Goal: Task Accomplishment & Management: Manage account settings

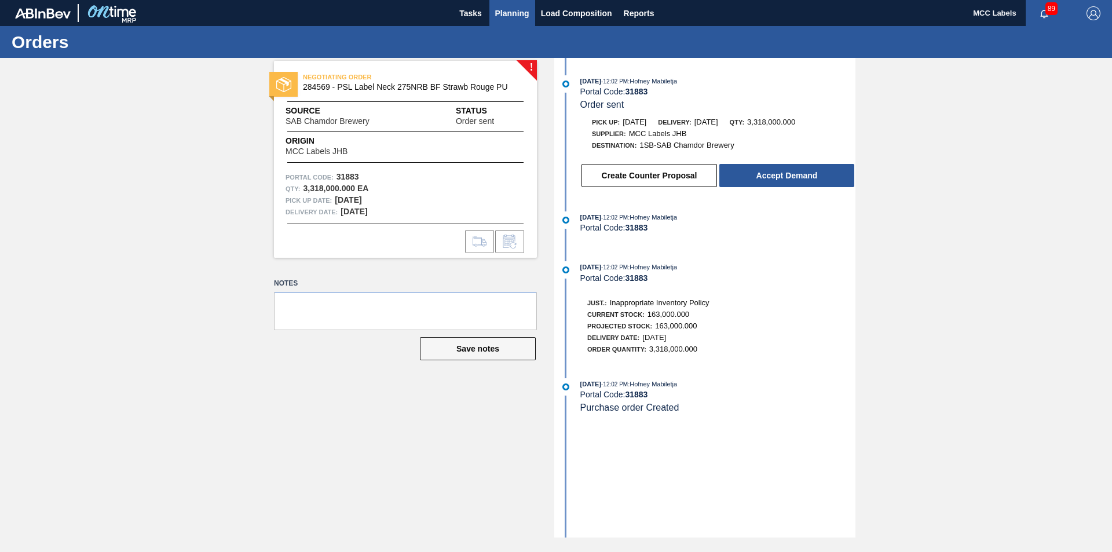
click at [503, 9] on span "Planning" at bounding box center [512, 13] width 34 height 14
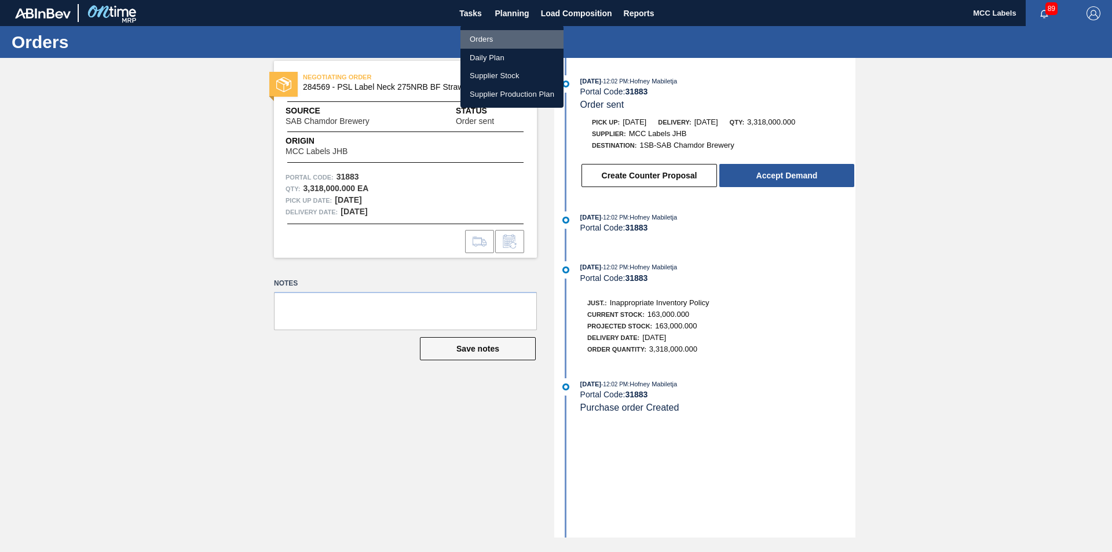
click at [474, 35] on li "Orders" at bounding box center [512, 39] width 103 height 19
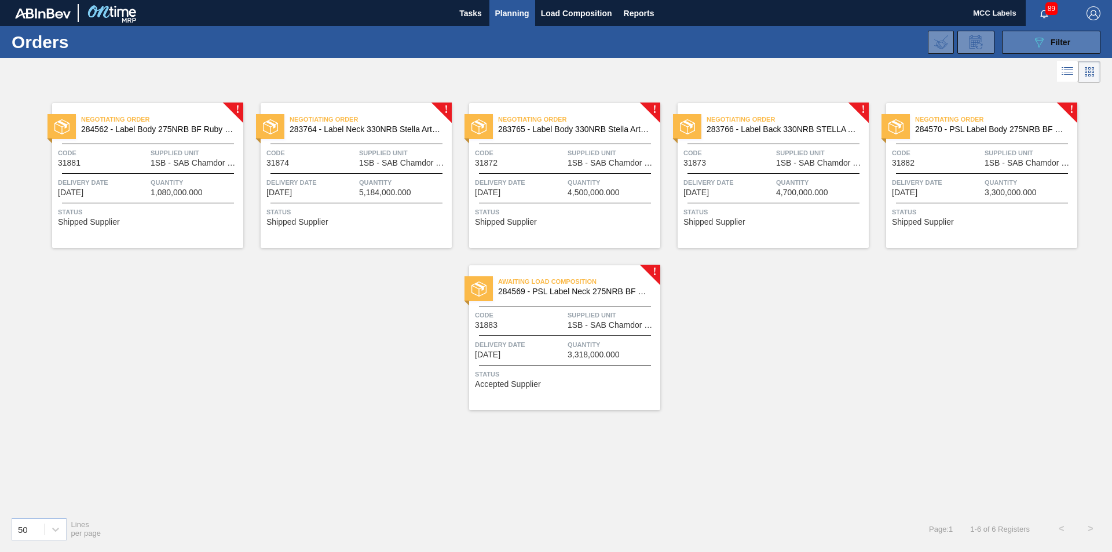
click at [1010, 37] on button "089F7B8B-B2A5-4AFE-B5C0-19BA573D28AC Filter" at bounding box center [1051, 42] width 98 height 23
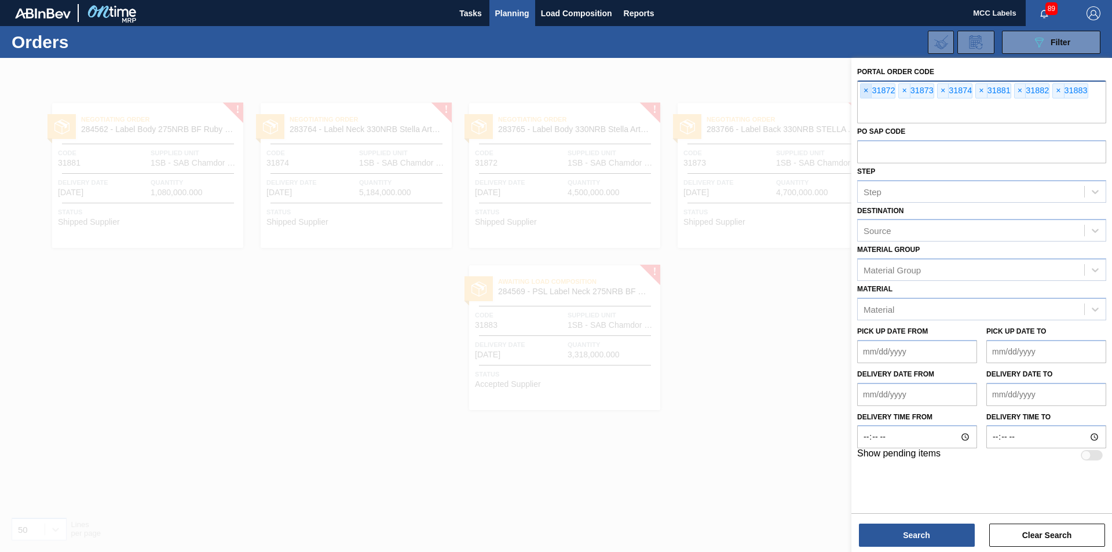
click at [868, 88] on span "×" at bounding box center [866, 91] width 11 height 14
click at [868, 89] on span "×" at bounding box center [866, 91] width 11 height 14
click at [867, 89] on span "×" at bounding box center [866, 91] width 11 height 14
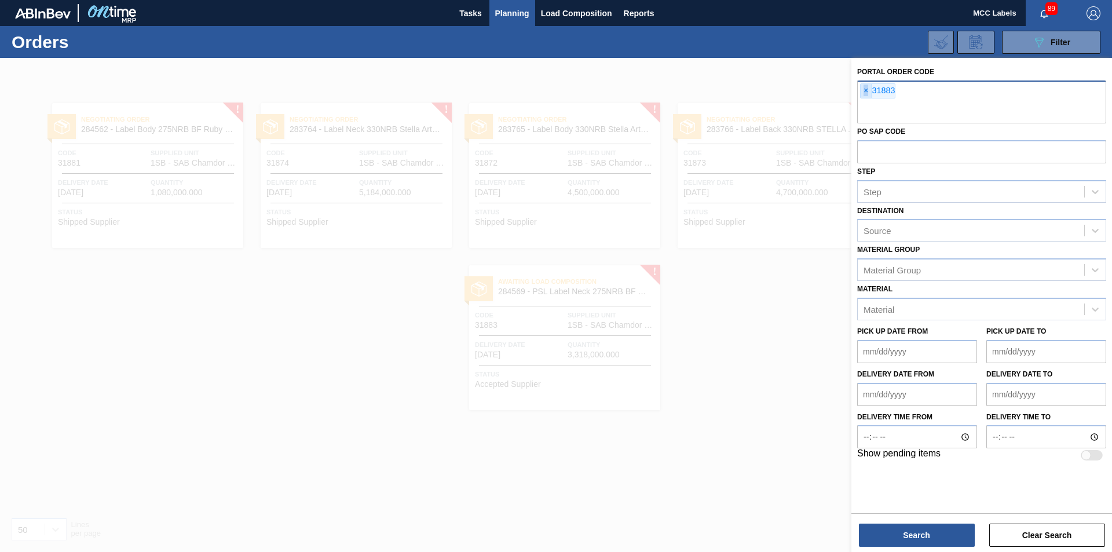
click at [867, 89] on span "×" at bounding box center [866, 91] width 11 height 14
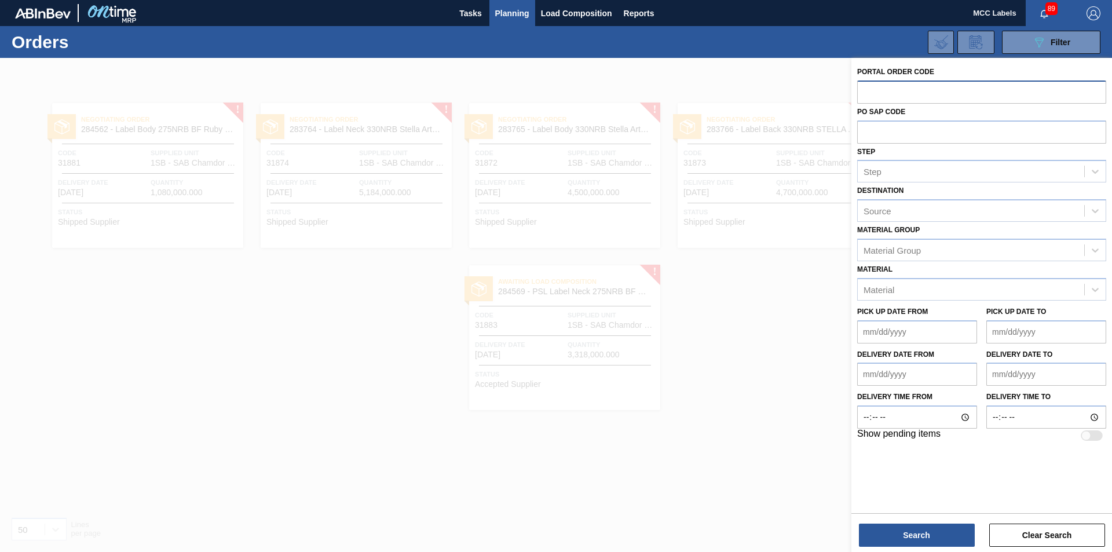
click at [867, 89] on input "text" at bounding box center [981, 92] width 249 height 22
type input "31900"
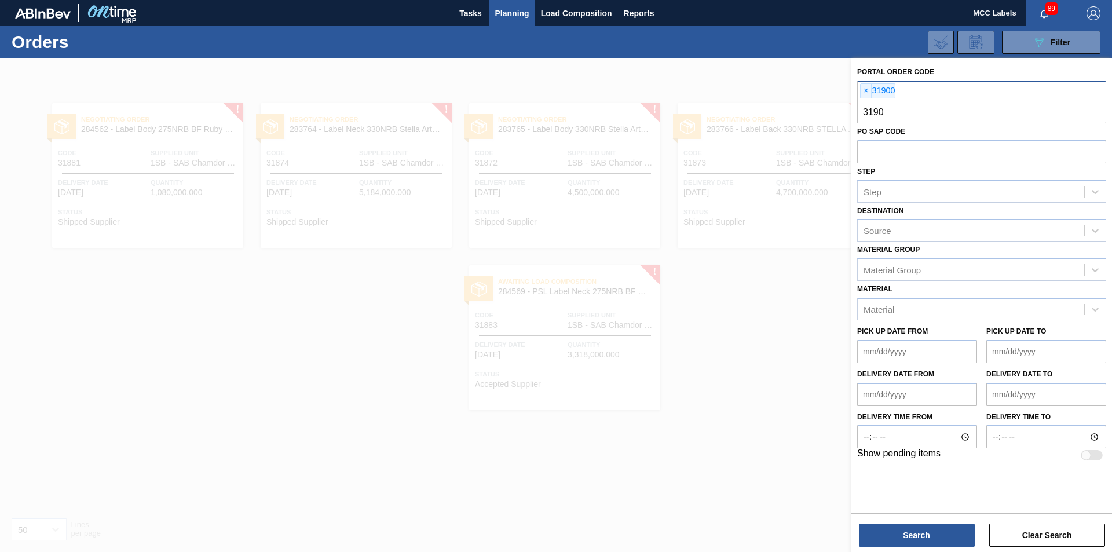
type input "31901"
click at [900, 535] on button "Search" at bounding box center [917, 535] width 116 height 23
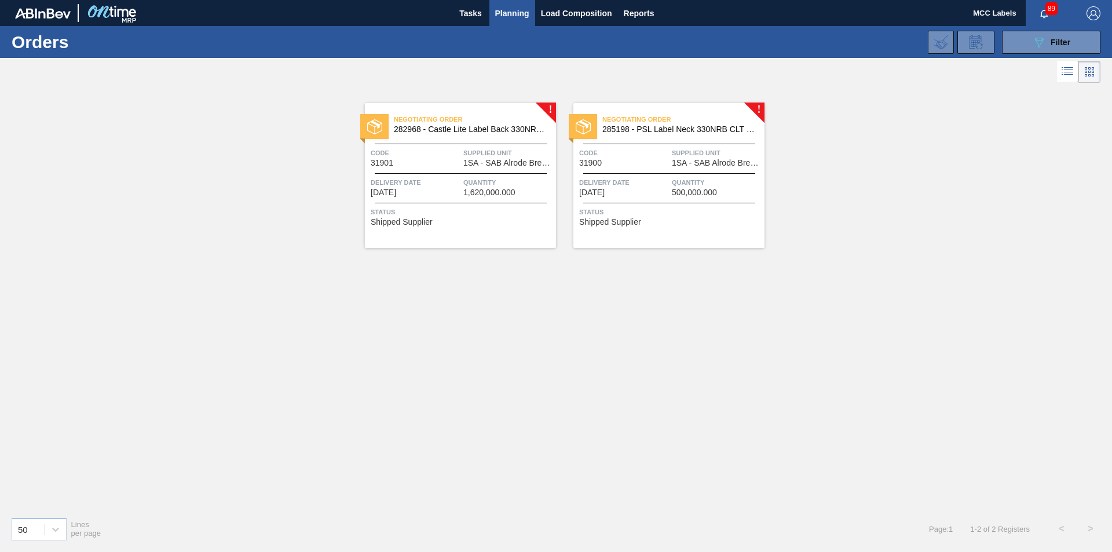
click at [473, 163] on span "1SA - SAB Alrode Brewery" at bounding box center [508, 163] width 90 height 9
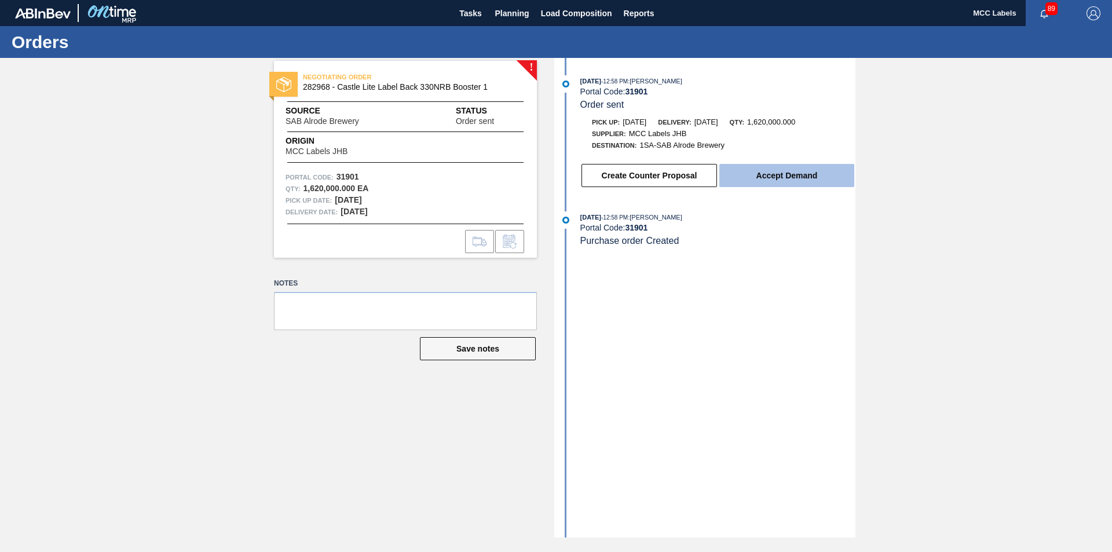
click at [758, 173] on button "Accept Demand" at bounding box center [786, 175] width 135 height 23
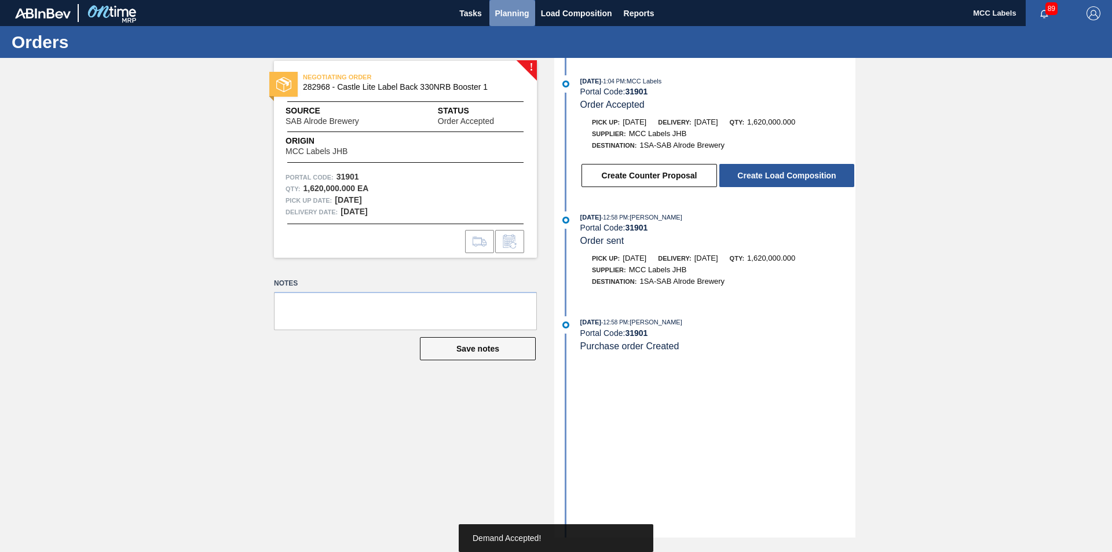
click at [516, 13] on span "Planning" at bounding box center [512, 13] width 34 height 14
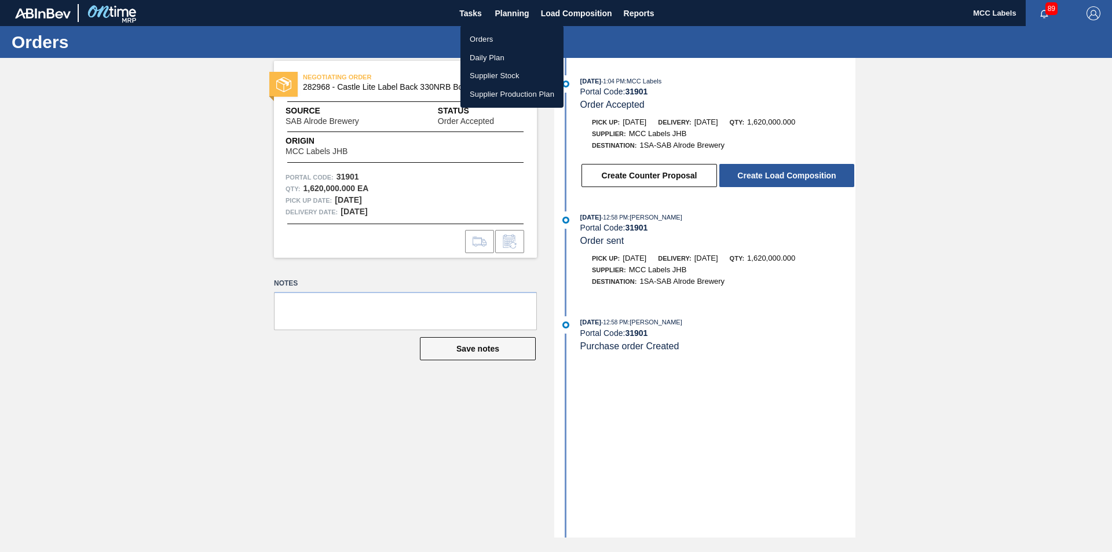
click at [477, 36] on li "Orders" at bounding box center [512, 39] width 103 height 19
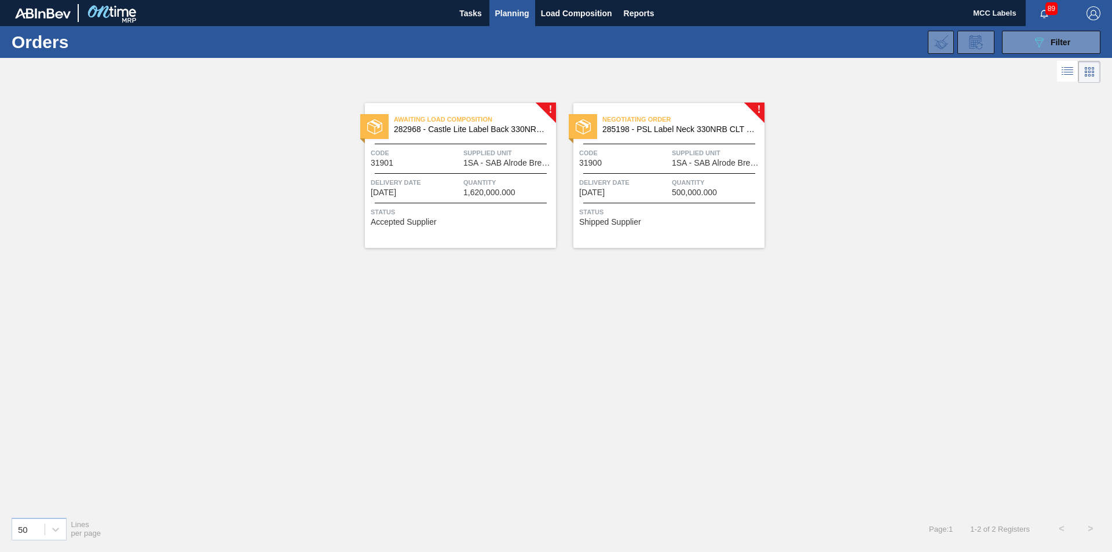
click at [685, 211] on span "Status" at bounding box center [670, 212] width 182 height 12
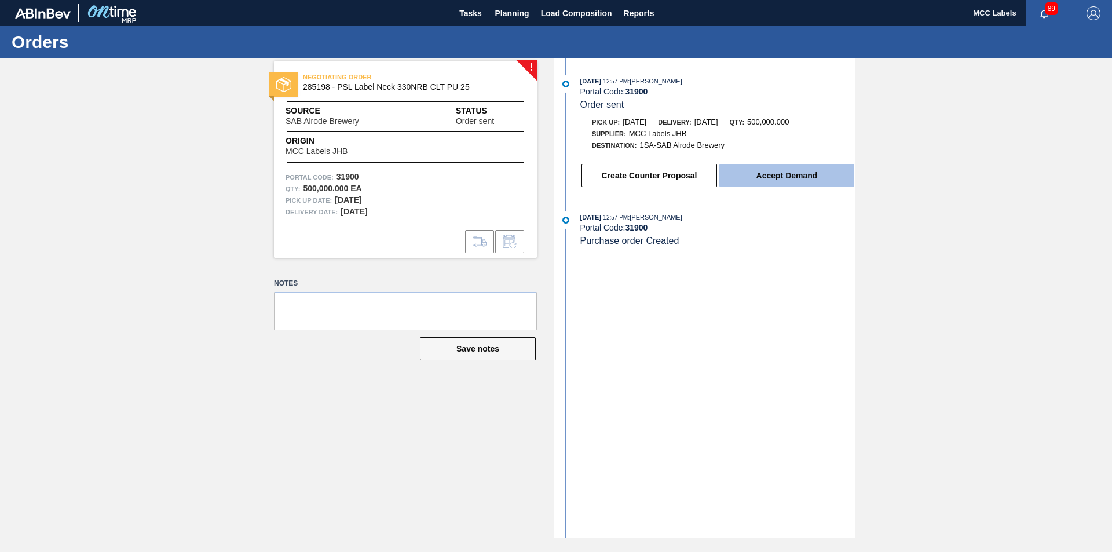
click at [737, 176] on button "Accept Demand" at bounding box center [786, 175] width 135 height 23
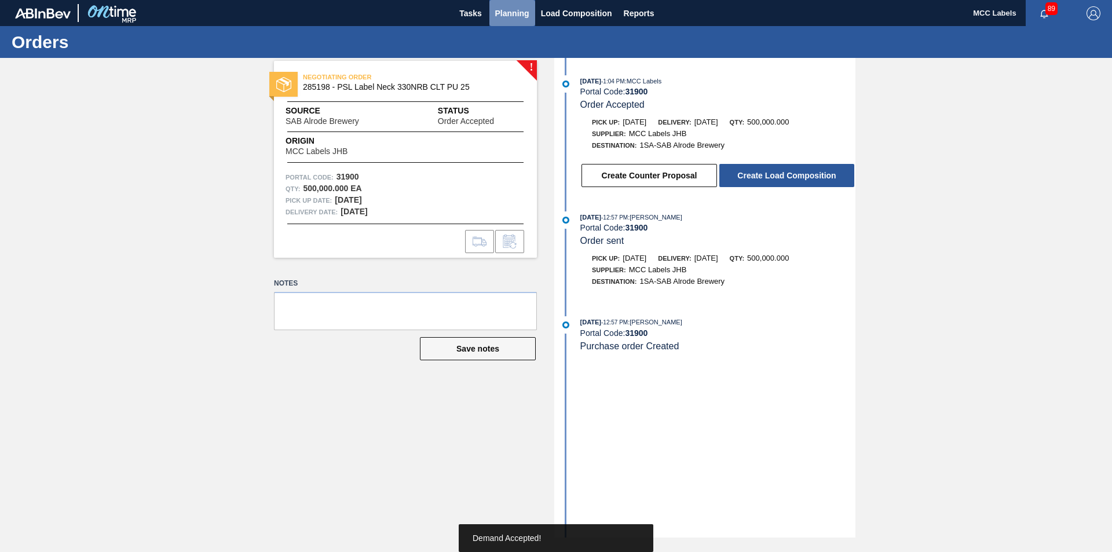
click at [507, 14] on span "Planning" at bounding box center [512, 13] width 34 height 14
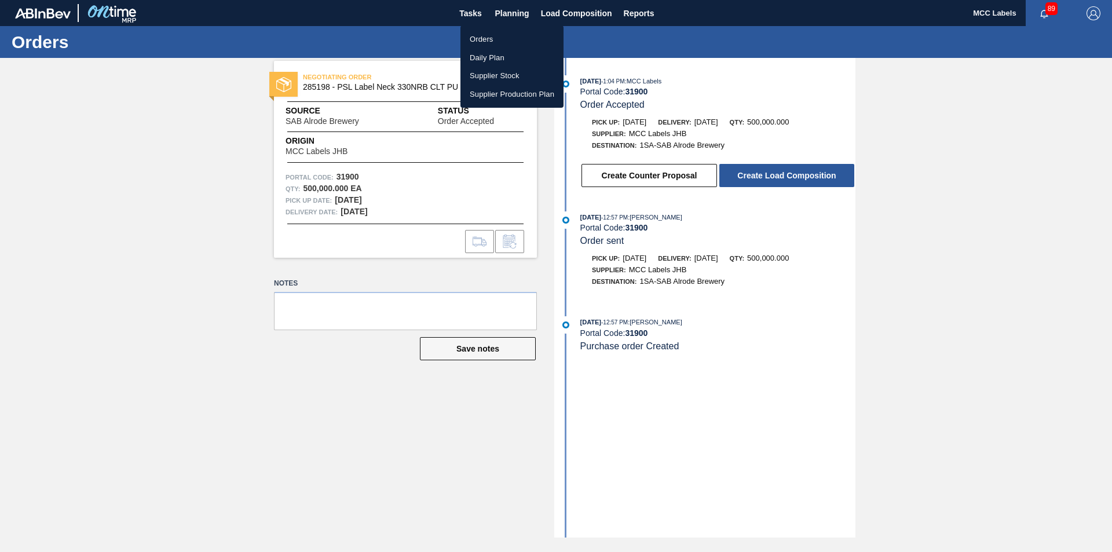
click at [491, 37] on li "Orders" at bounding box center [512, 39] width 103 height 19
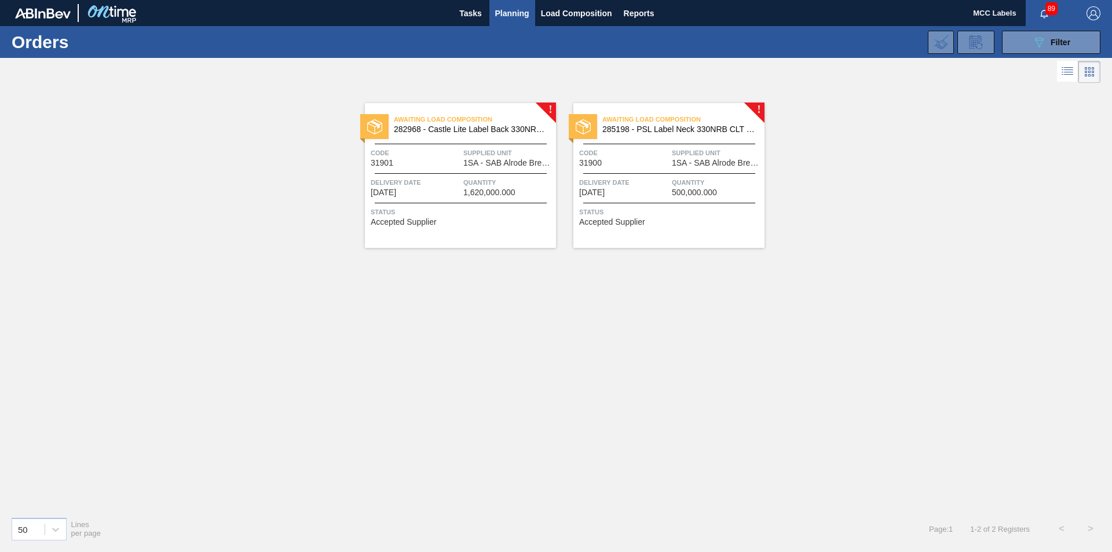
click at [430, 203] on div at bounding box center [461, 203] width 172 height 1
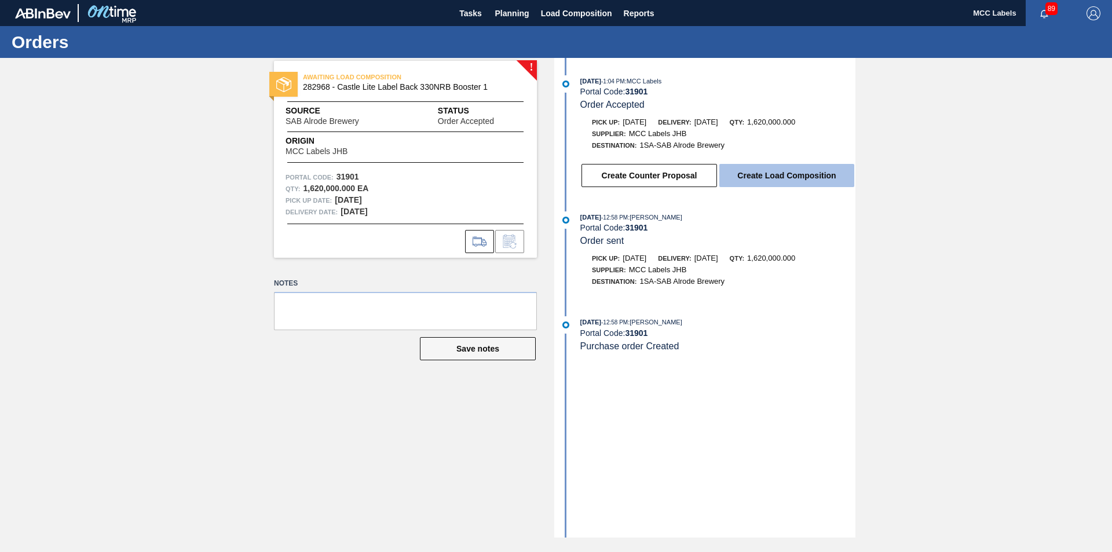
click at [749, 172] on button "Create Load Composition" at bounding box center [786, 175] width 135 height 23
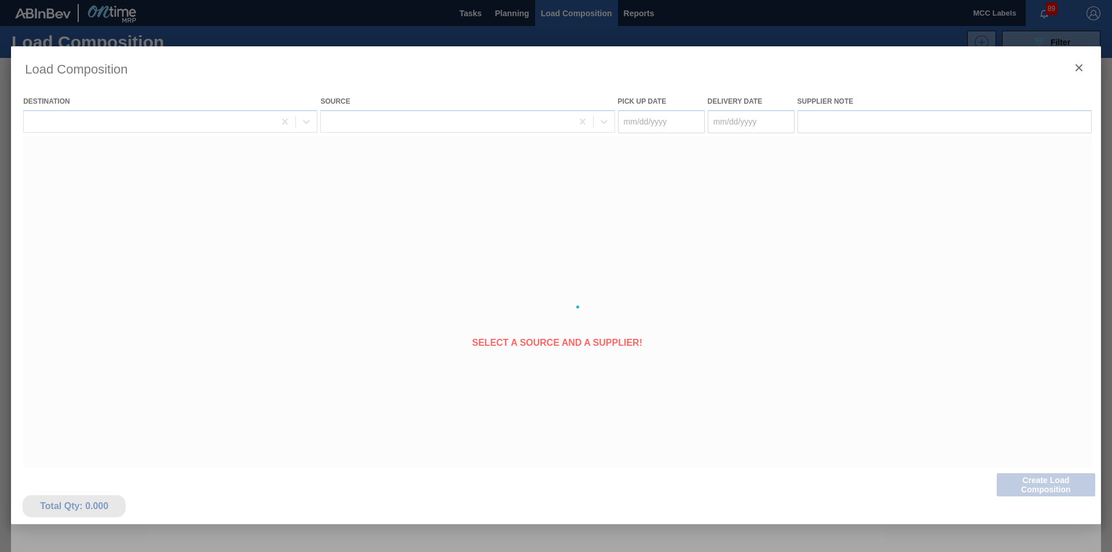
type Date "[DATE]"
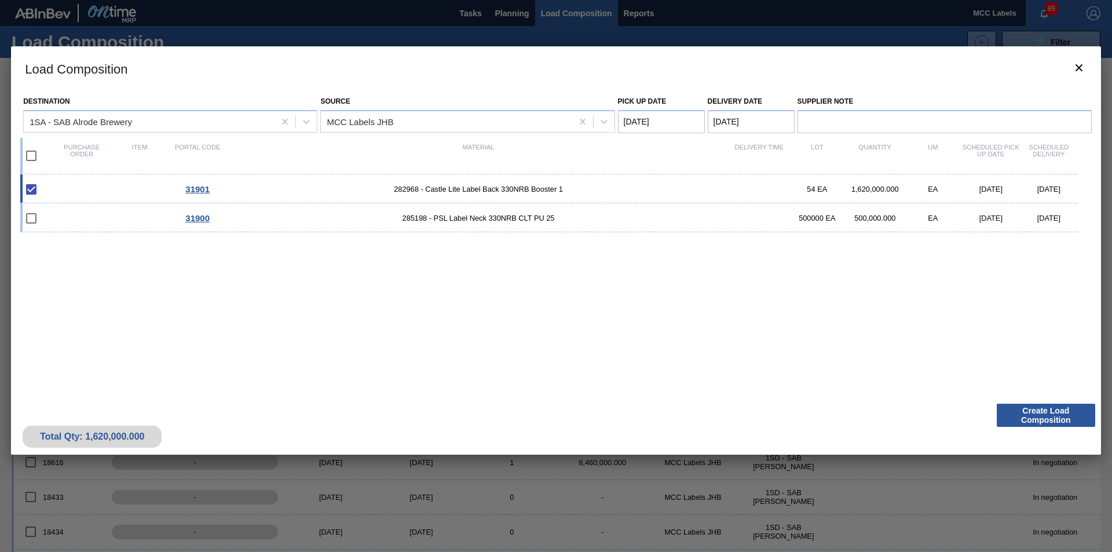
drag, startPoint x: 29, startPoint y: 213, endPoint x: 184, endPoint y: 255, distance: 160.3
click at [32, 215] on input "checkbox" at bounding box center [31, 218] width 24 height 24
checkbox input "false"
click at [74, 224] on div "31900 285198 - PSL Label Neck 330NRB CLT PU 25 500000 EA 500,000.000 EA 09/20/2…" at bounding box center [549, 217] width 1058 height 29
checkbox input "true"
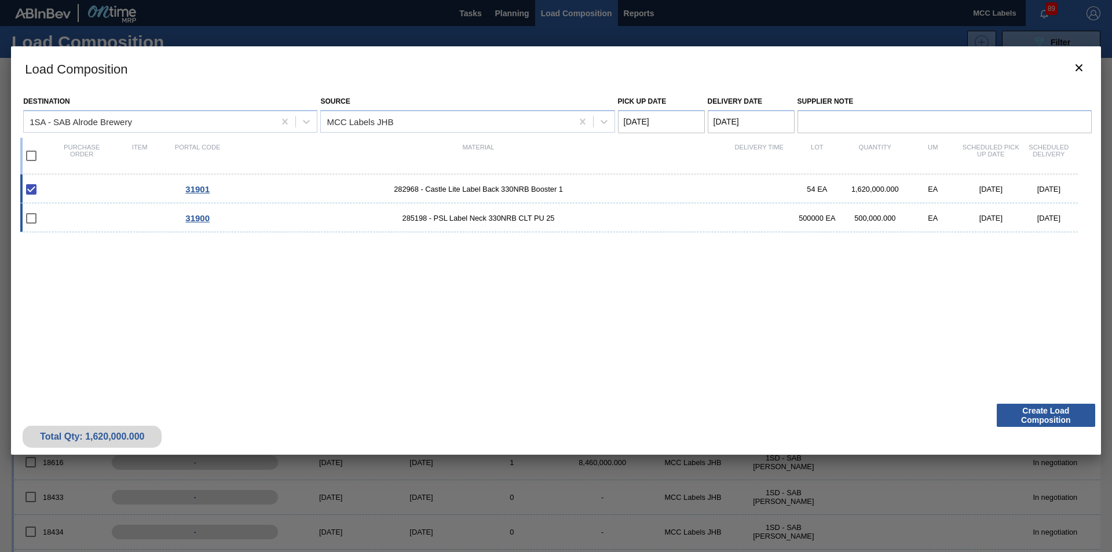
checkbox input "true"
click at [650, 119] on Date "Pick up Date" at bounding box center [661, 121] width 87 height 23
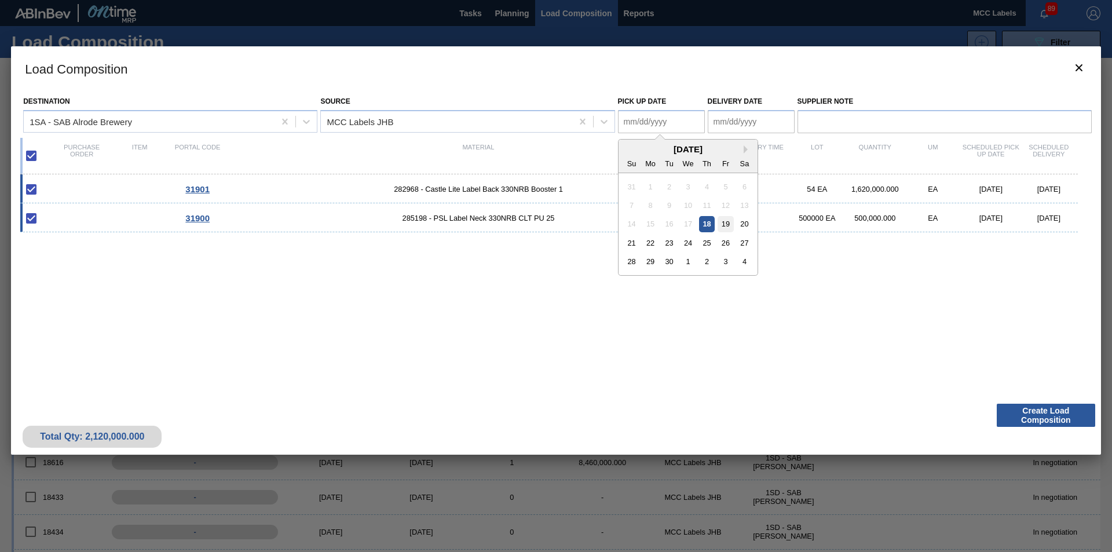
click at [724, 222] on div "19" at bounding box center [726, 224] width 16 height 16
type Date "[DATE]"
click at [725, 123] on Date "Delivery Date" at bounding box center [751, 121] width 87 height 23
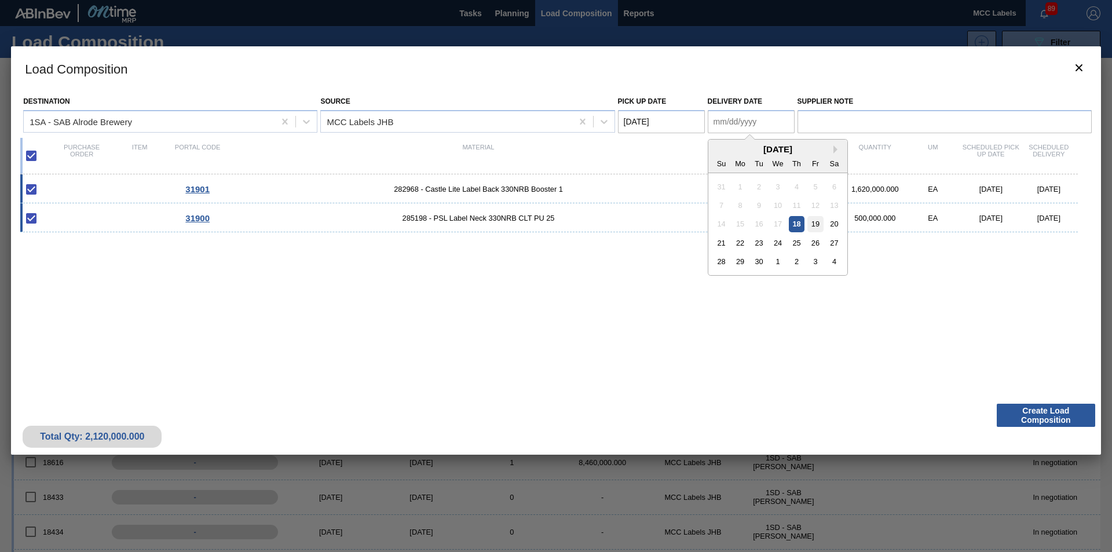
click at [813, 223] on div "19" at bounding box center [816, 224] width 16 height 16
type Date "[DATE]"
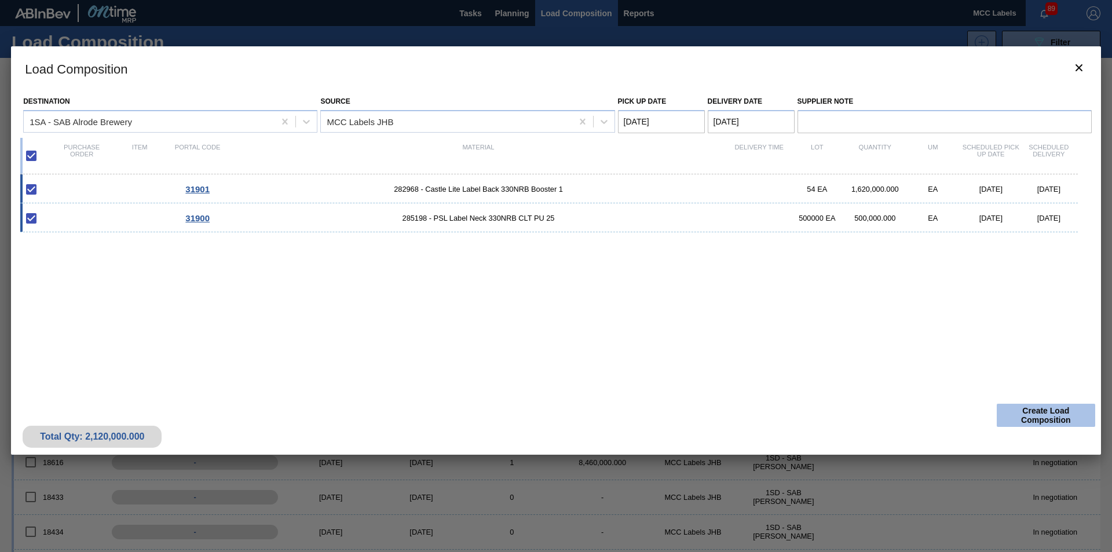
click at [1041, 420] on button "Create Load Composition" at bounding box center [1046, 415] width 98 height 23
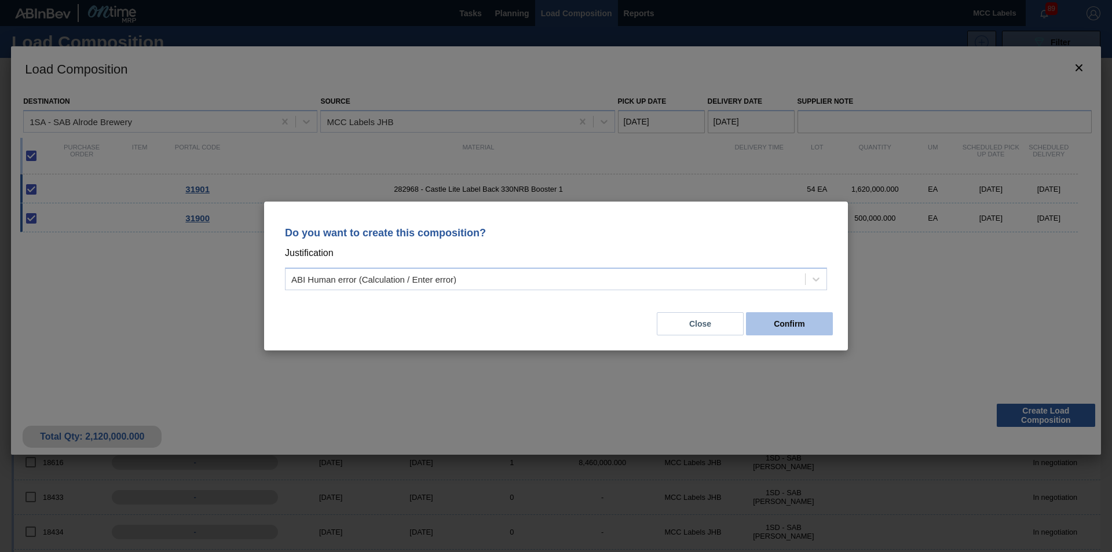
click at [795, 327] on button "Confirm" at bounding box center [789, 323] width 87 height 23
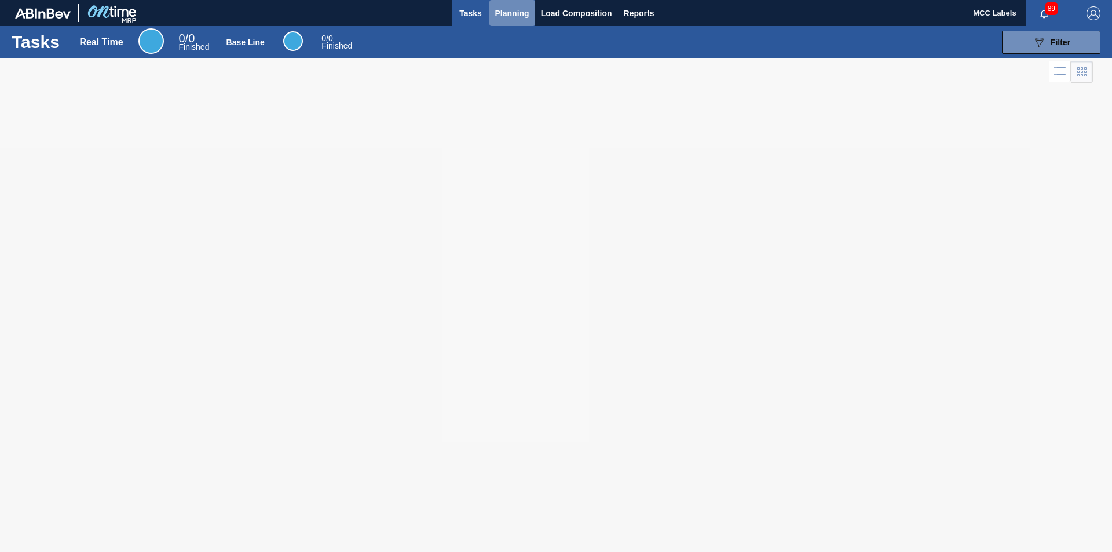
click at [511, 13] on span "Planning" at bounding box center [512, 13] width 34 height 14
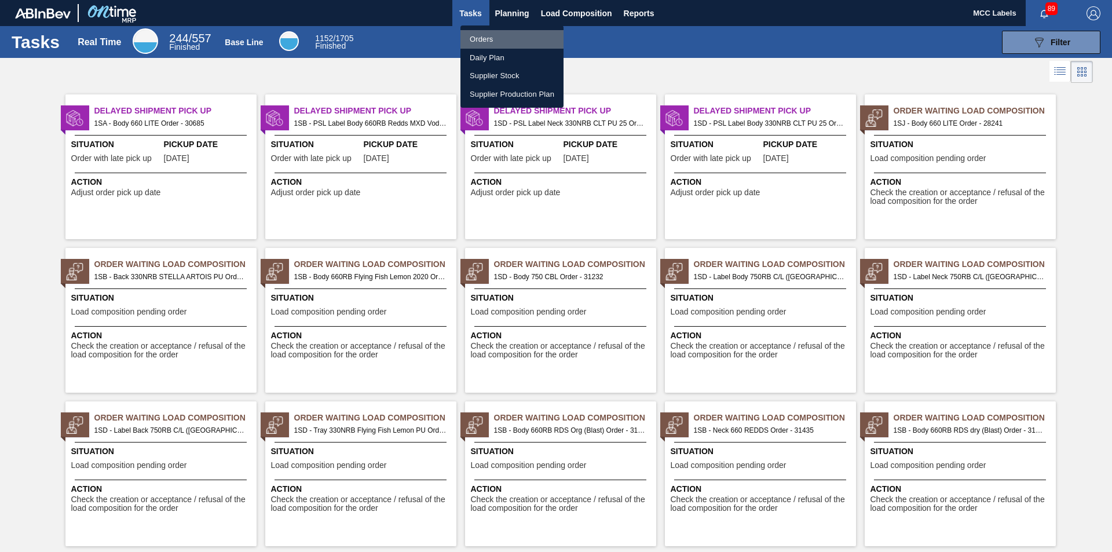
click at [483, 35] on li "Orders" at bounding box center [512, 39] width 103 height 19
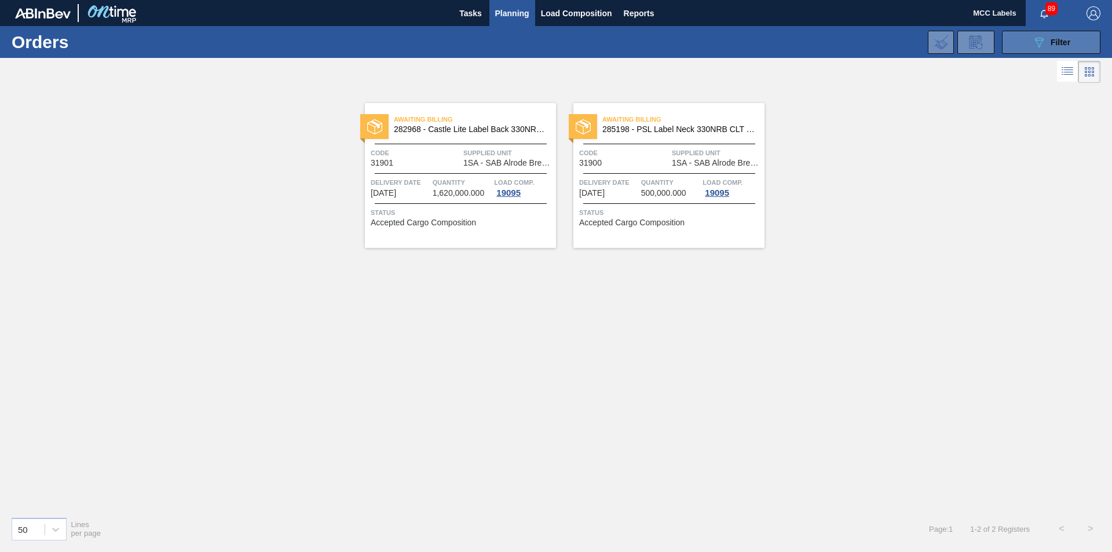
click at [1024, 47] on button "089F7B8B-B2A5-4AFE-B5C0-19BA573D28AC Filter" at bounding box center [1051, 42] width 98 height 23
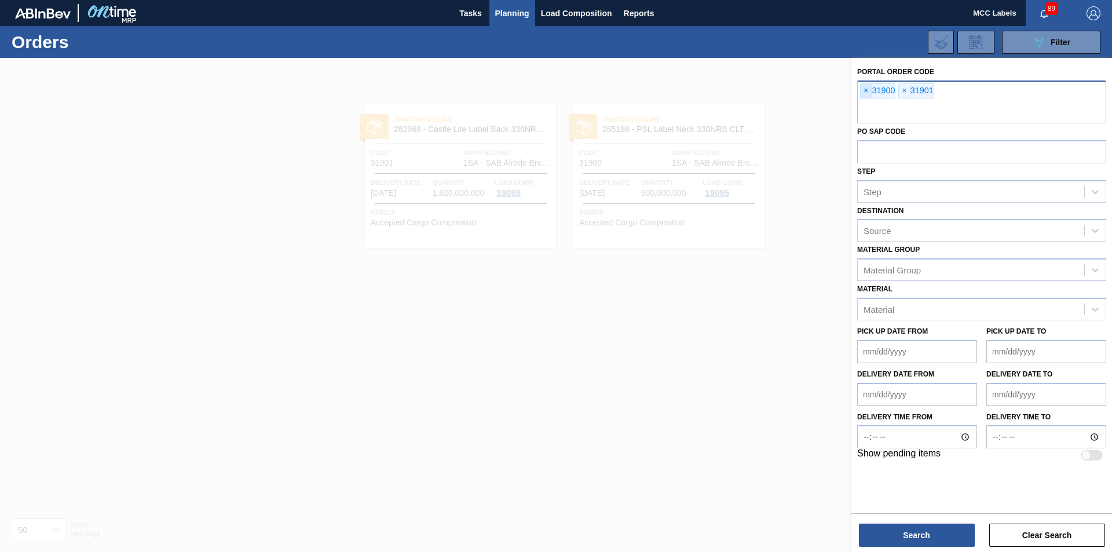
click at [863, 93] on span "×" at bounding box center [866, 91] width 11 height 14
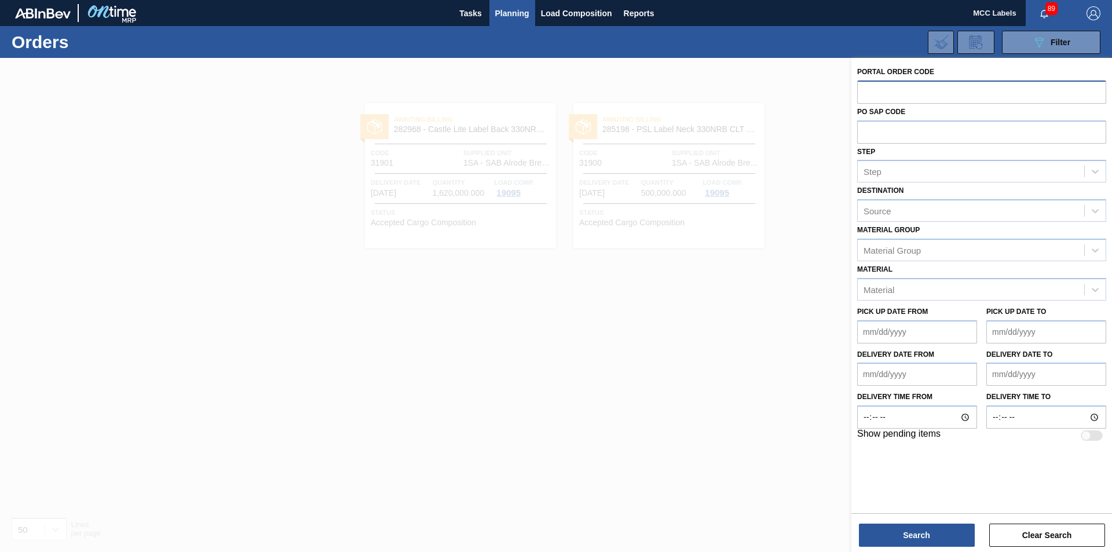
click at [863, 93] on input "text" at bounding box center [981, 92] width 249 height 22
click at [880, 95] on input "text" at bounding box center [981, 92] width 249 height 22
type input "31872"
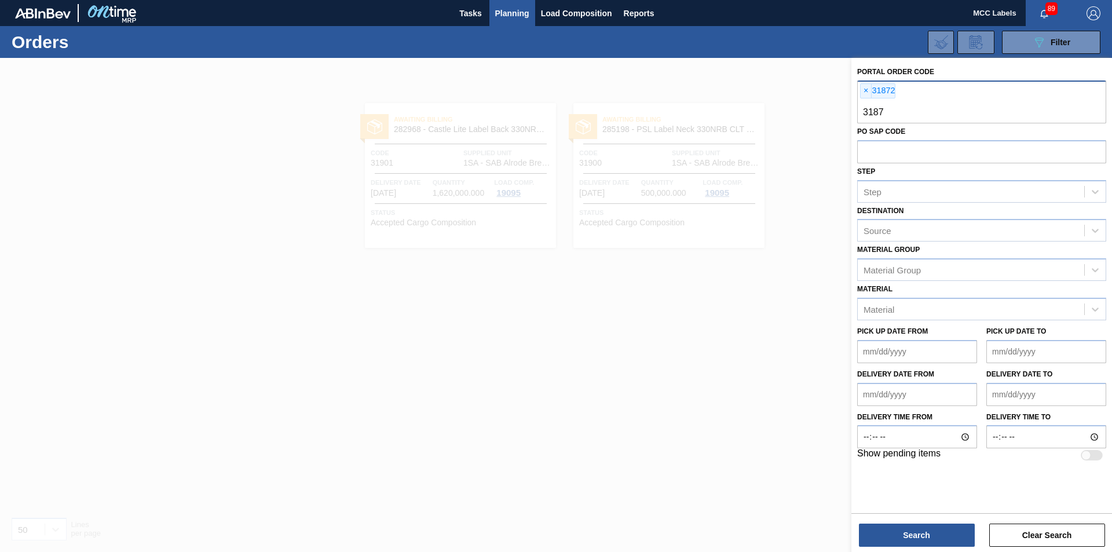
type input "31873"
type input "31874"
type input "31881"
type input "31882"
type input "31883"
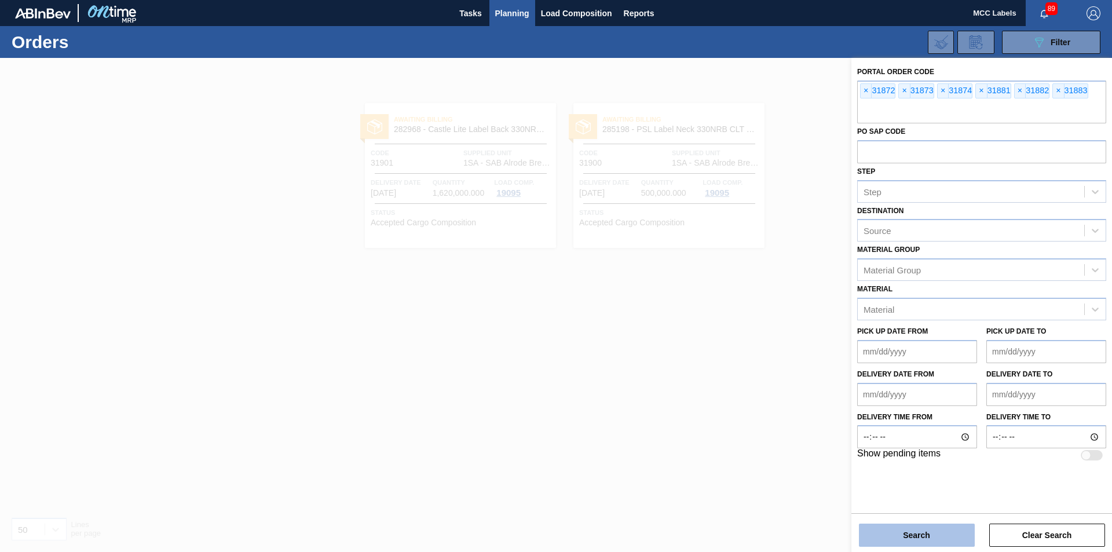
click at [885, 530] on button "Search" at bounding box center [917, 535] width 116 height 23
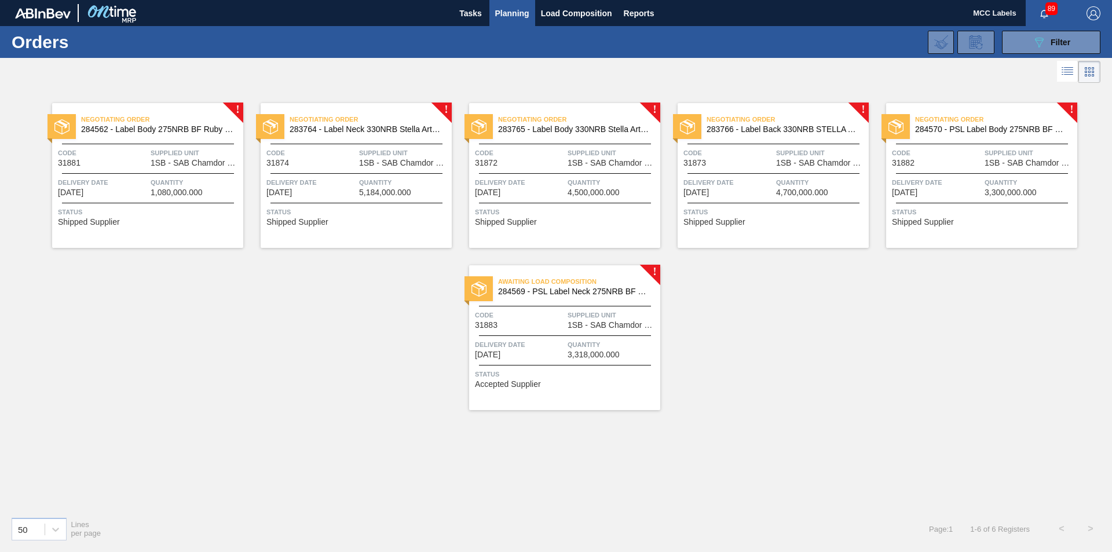
click at [148, 192] on div "Delivery Date [DATE] Quantity 1,080,000.000" at bounding box center [147, 187] width 191 height 20
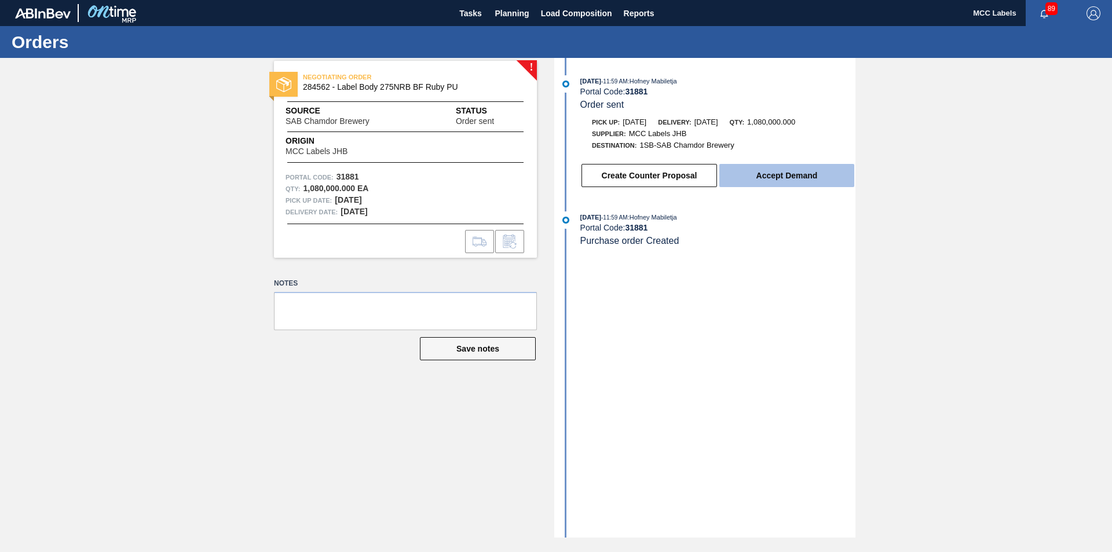
click at [824, 167] on button "Accept Demand" at bounding box center [786, 175] width 135 height 23
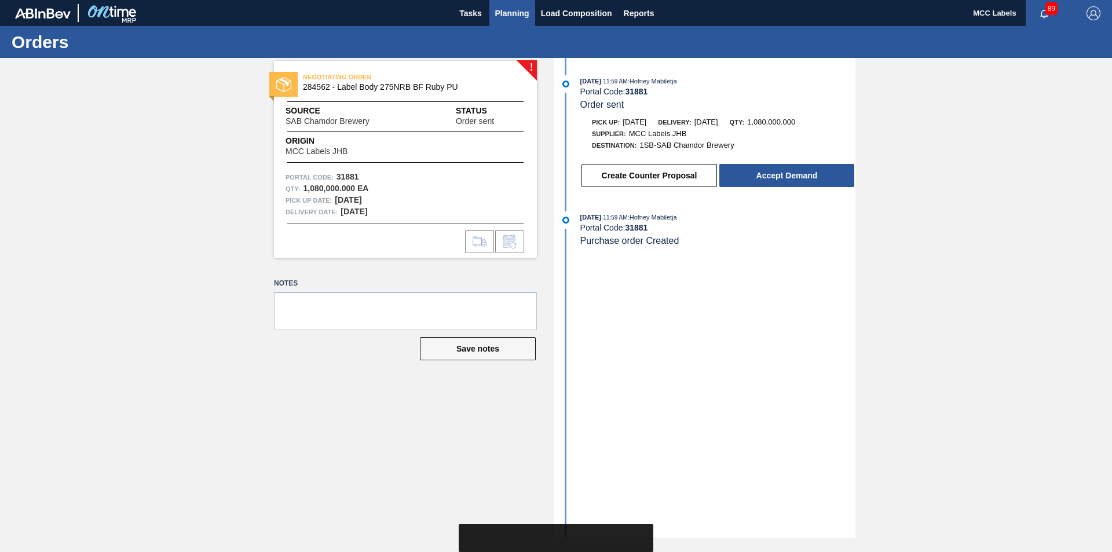
click at [510, 14] on span "Planning" at bounding box center [512, 13] width 34 height 14
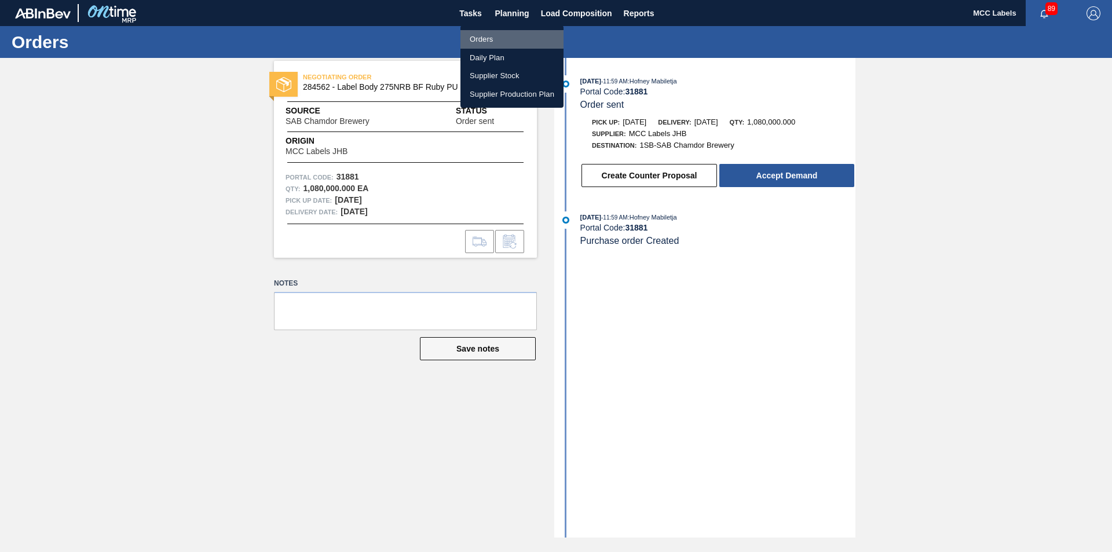
click at [482, 34] on li "Orders" at bounding box center [512, 39] width 103 height 19
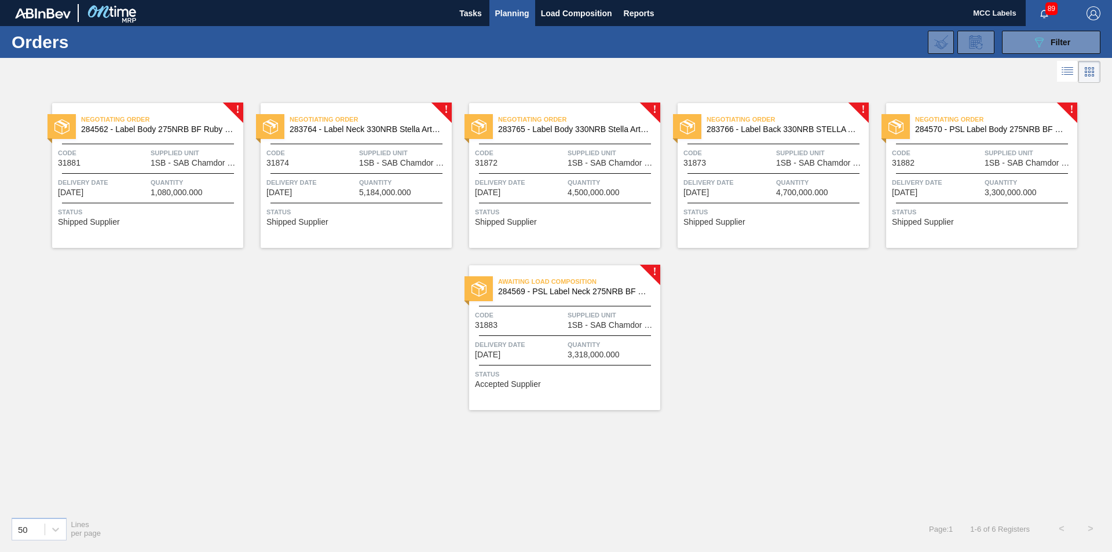
click at [393, 173] on div at bounding box center [357, 173] width 172 height 1
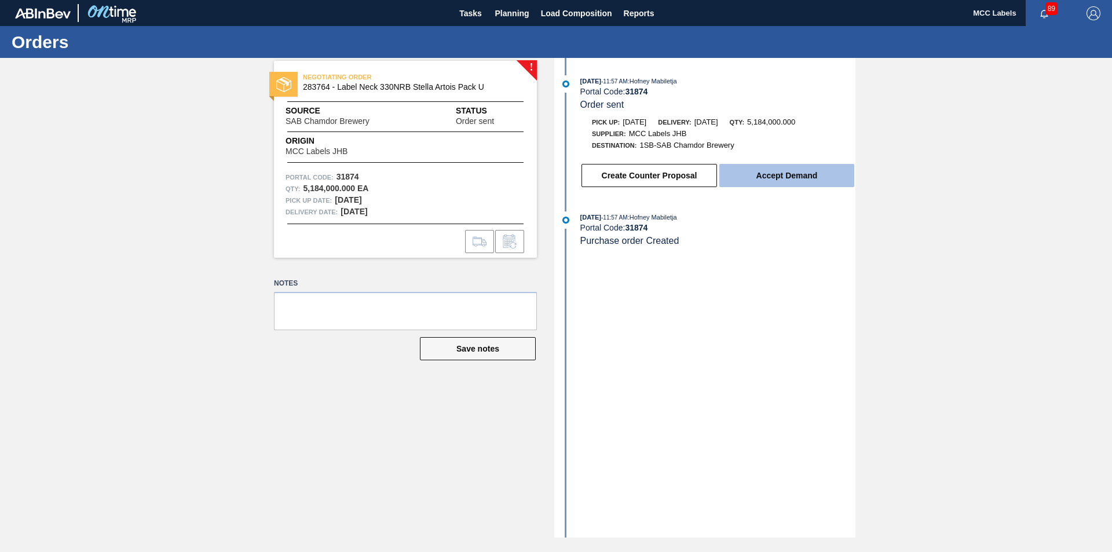
click at [777, 177] on button "Accept Demand" at bounding box center [786, 175] width 135 height 23
